Goal: Task Accomplishment & Management: Complete application form

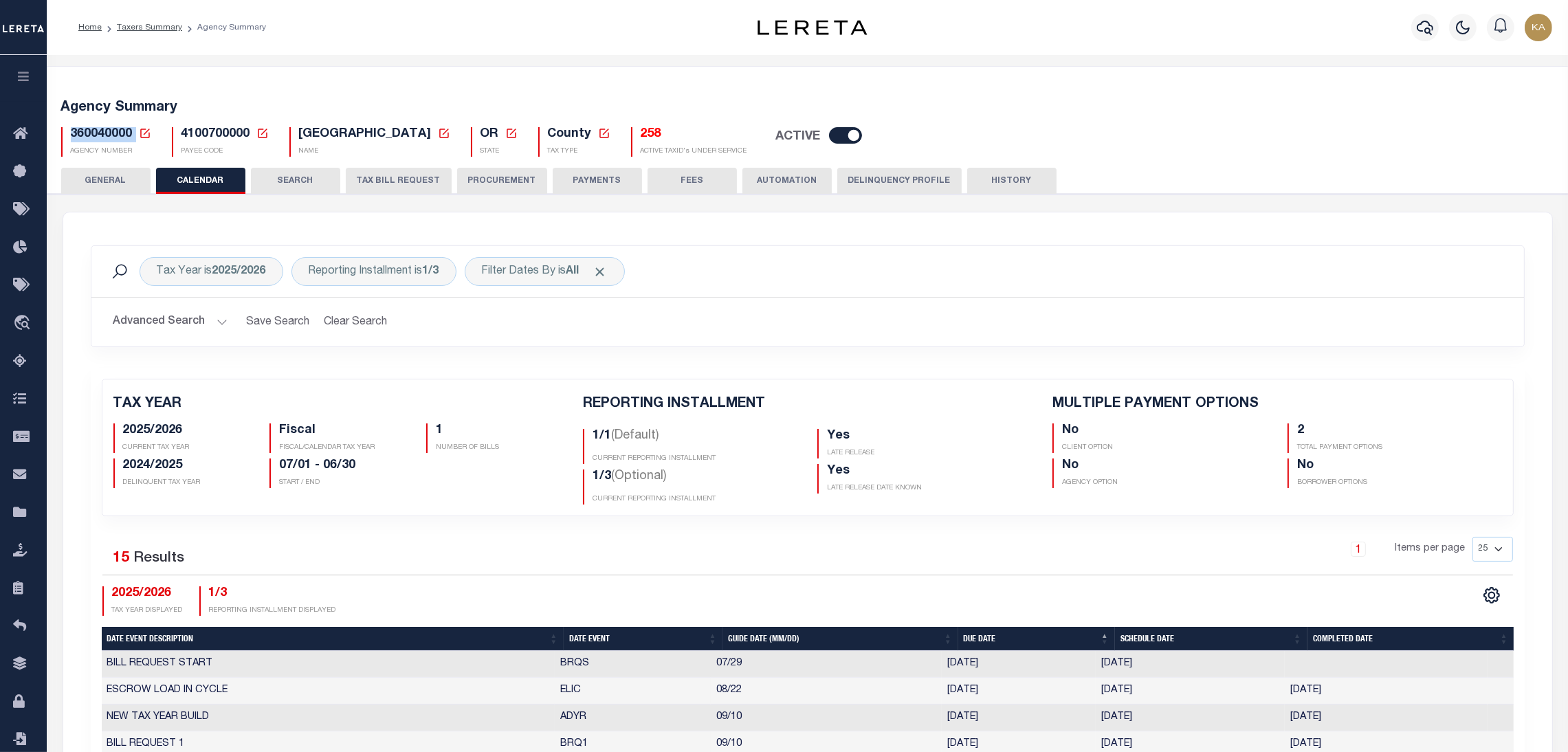
click at [421, 182] on button "TAX BILL REQUEST" at bounding box center [398, 181] width 106 height 26
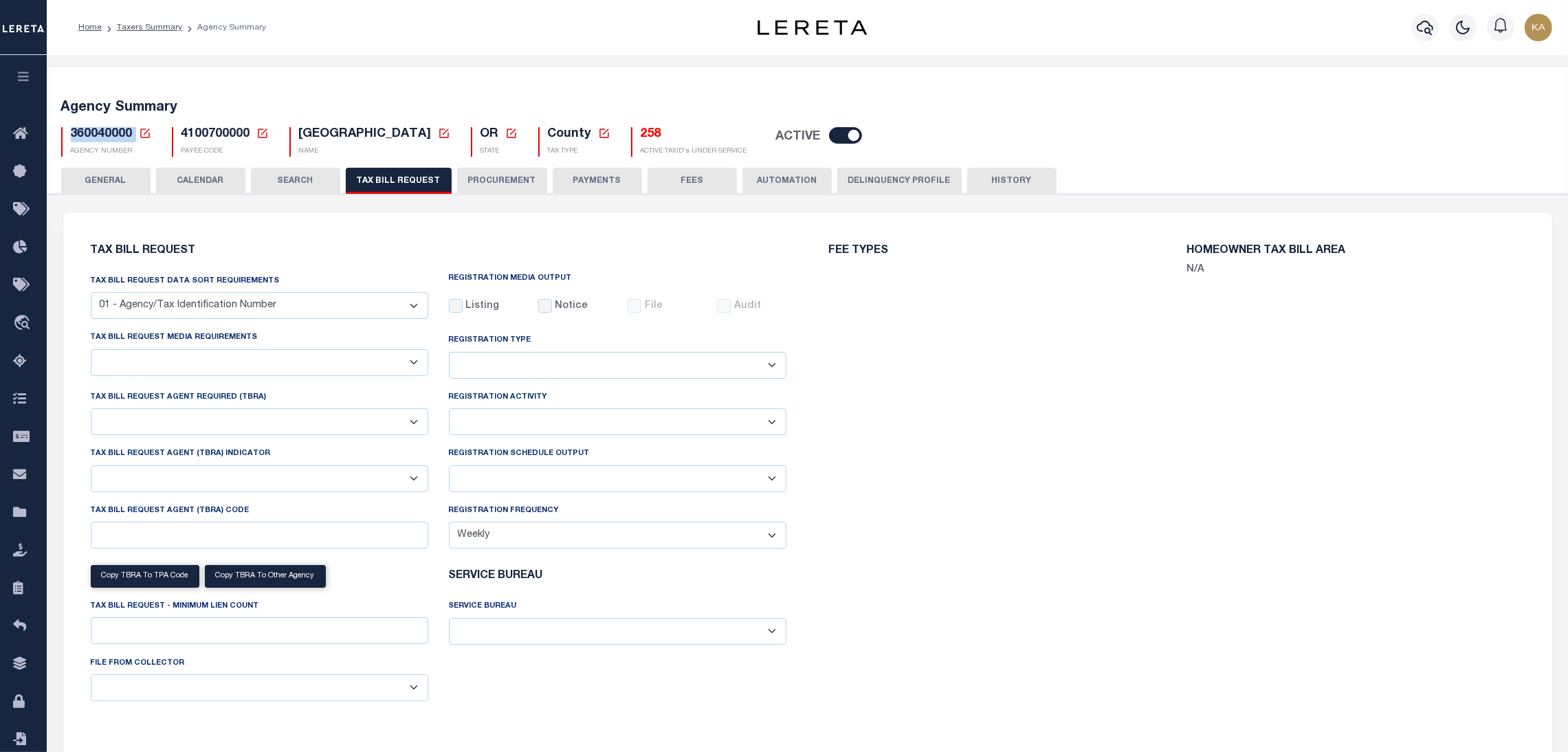
select select "22"
select select "true"
select select "9"
select select "1"
type input "LTS"
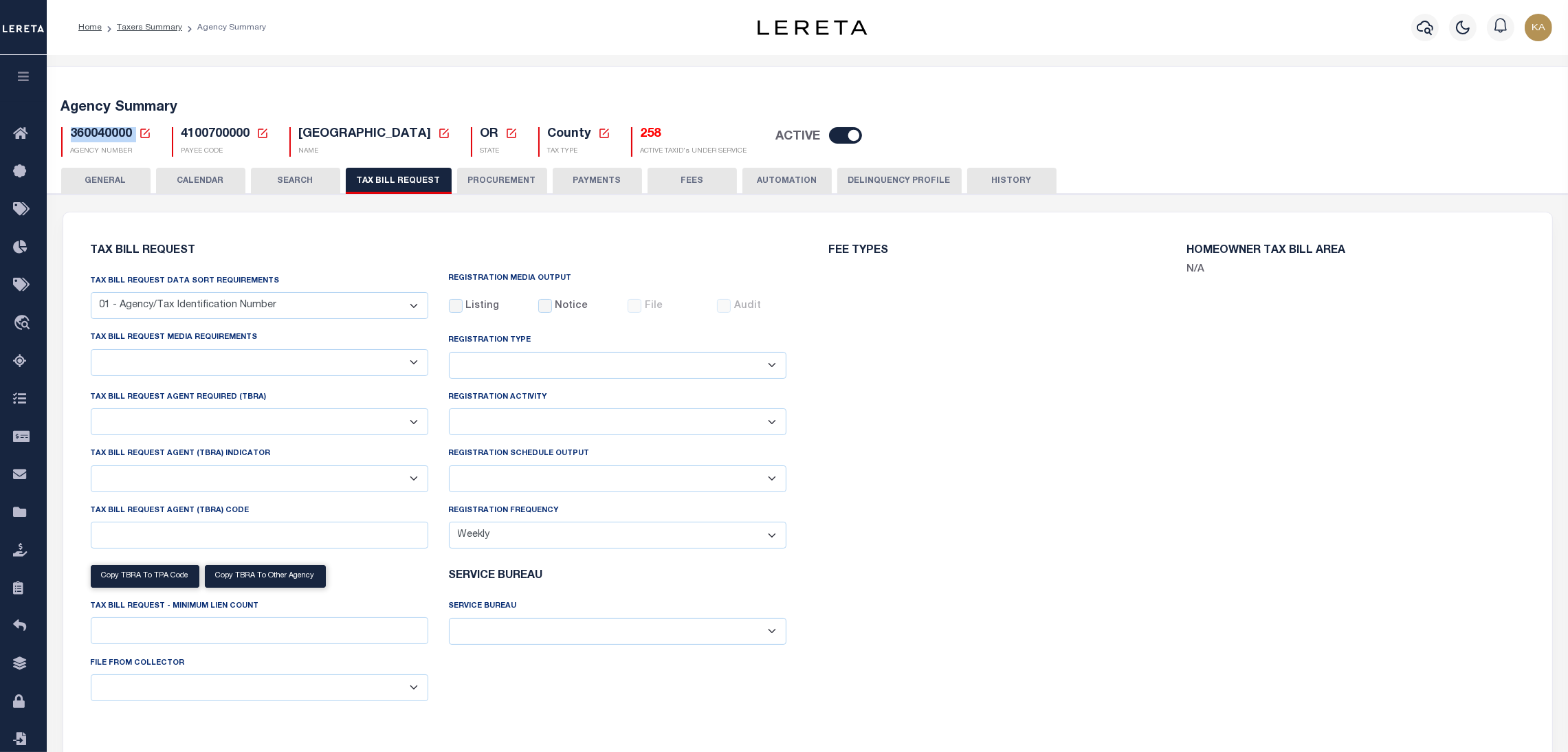
select select
select select "4100743000"
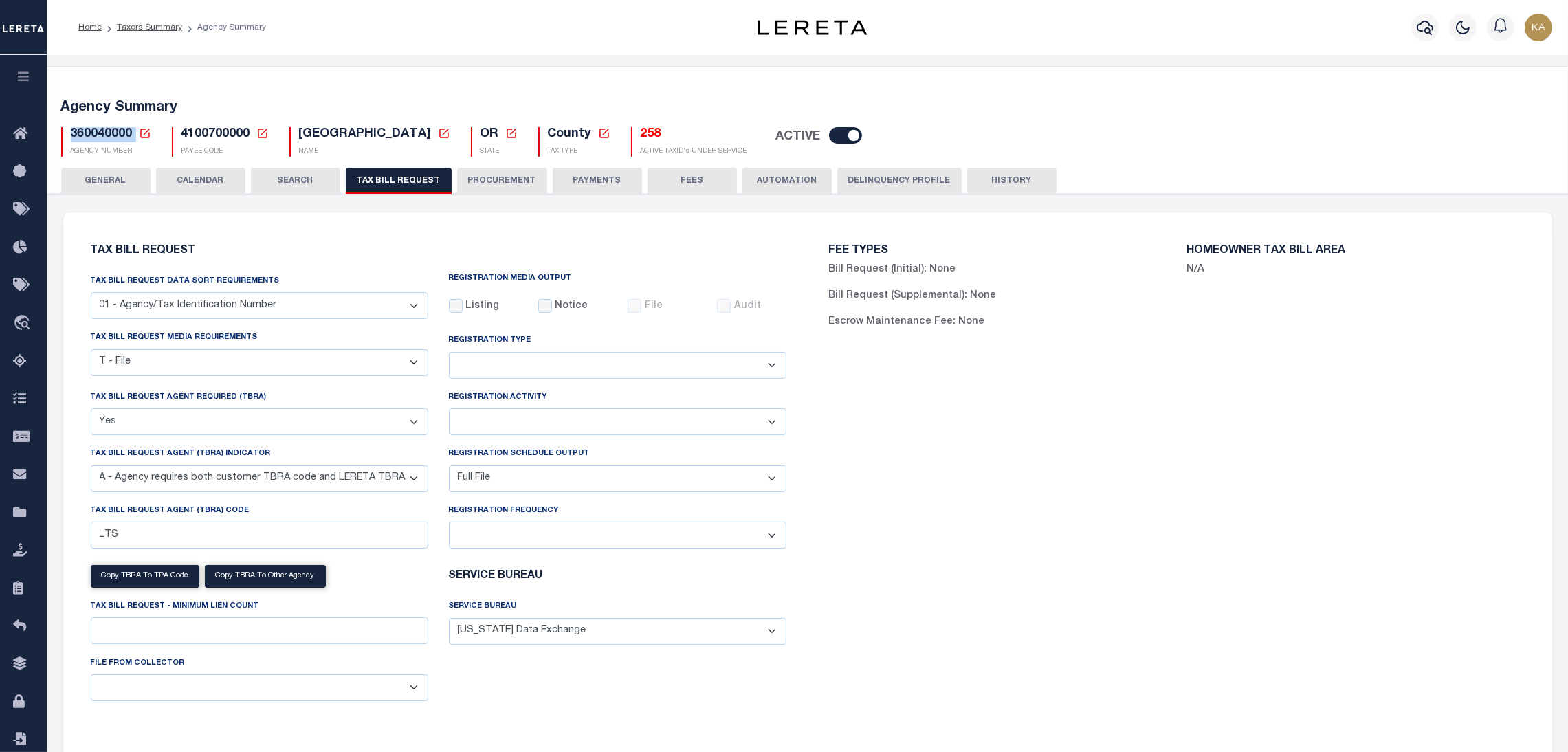
click at [345, 356] on select "A - Listing, File B - Blank Disk E - Notice, Listing F - Form G - Survey L - Li…" at bounding box center [260, 362] width 338 height 26
click at [349, 354] on select "A - Listing, File B - Blank Disk E - Notice, Listing F - Form G - Survey L - Li…" at bounding box center [260, 362] width 338 height 26
